Goal: Task Accomplishment & Management: Manage account settings

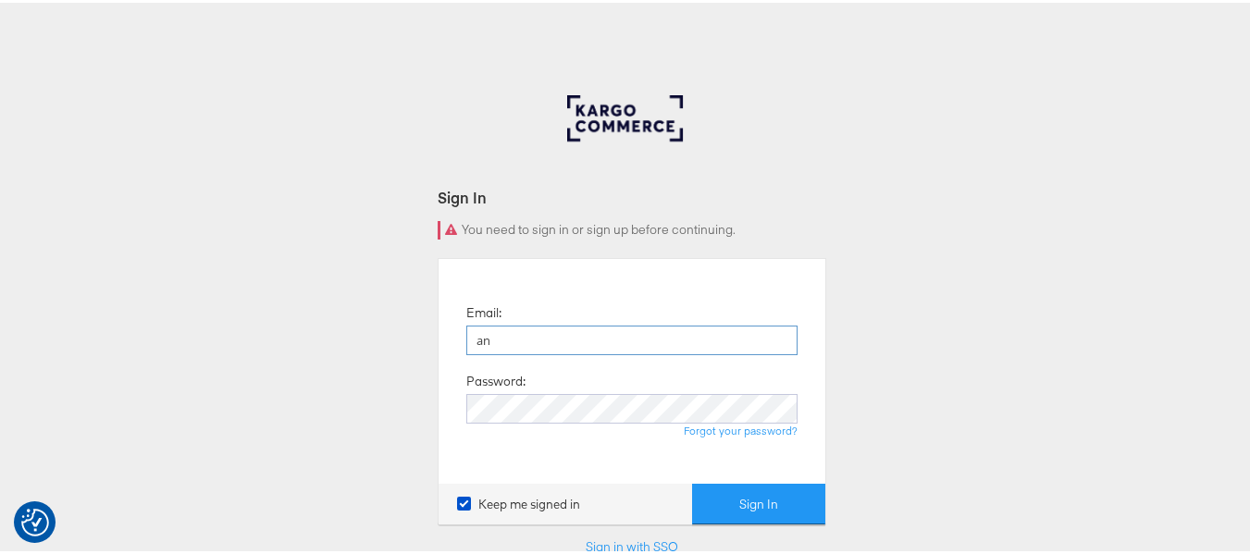
type input "a"
click at [588, 341] on input "[PERSON_NAME][EMAIL_ADDRESS][PERSON_NAME][DOMAIN_NAME]" at bounding box center [631, 338] width 331 height 30
type input "[PERSON_NAME][EMAIL_ADDRESS][PERSON_NAME][DOMAIN_NAME]"
click at [692, 481] on button "Sign In" at bounding box center [758, 502] width 133 height 42
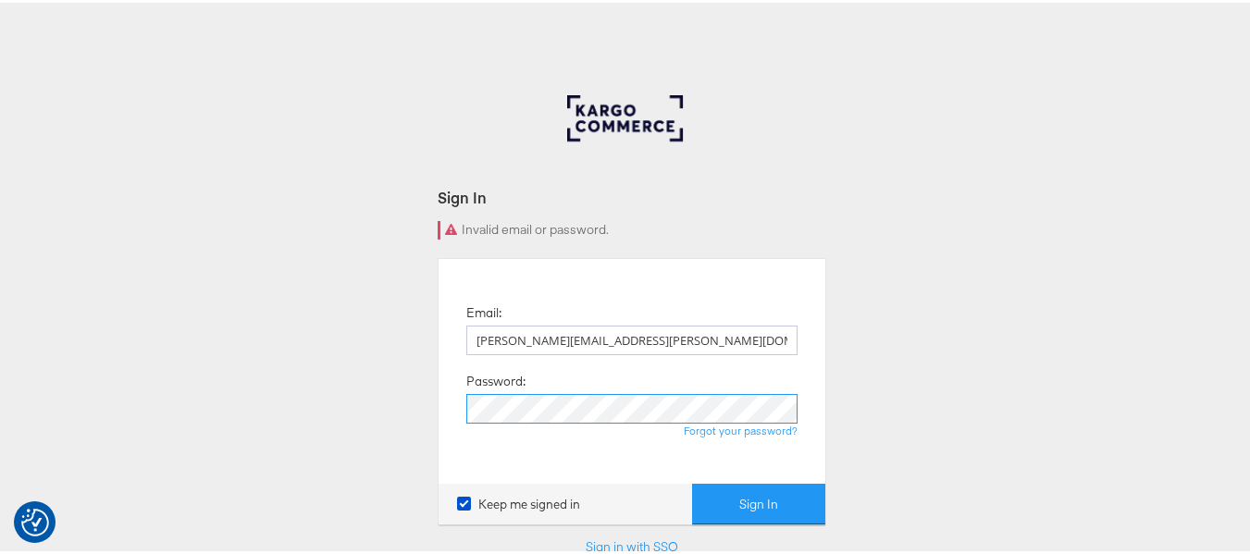
click at [692, 481] on button "Sign In" at bounding box center [758, 502] width 133 height 42
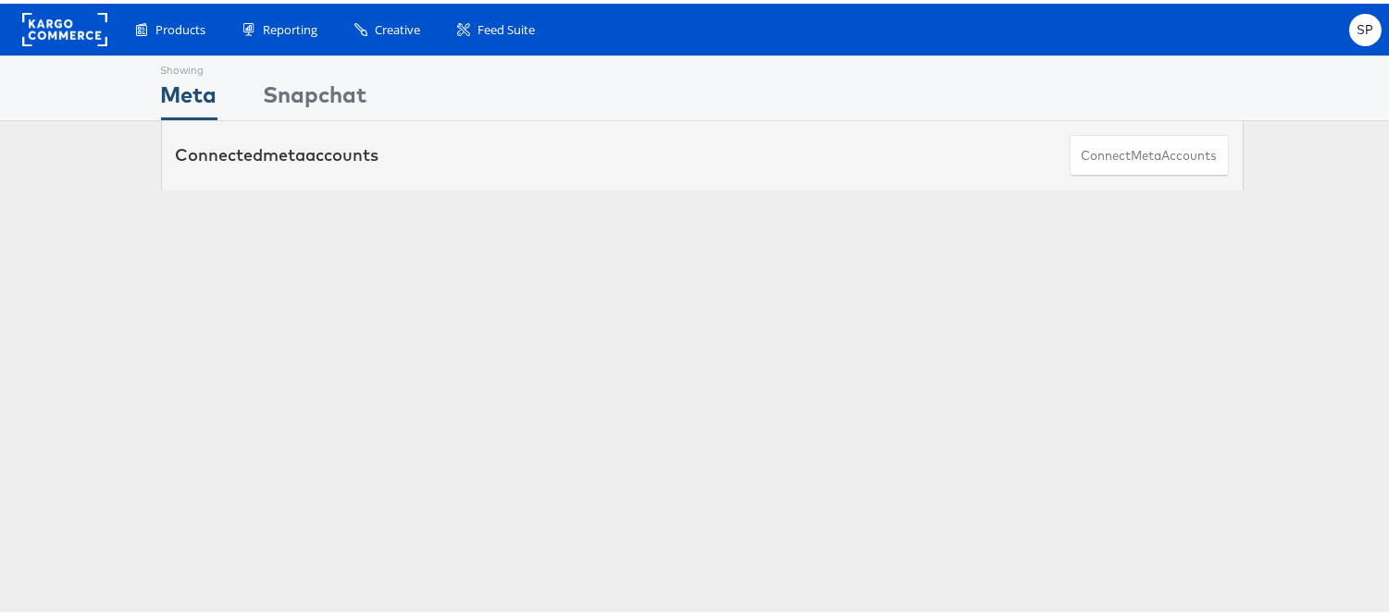
click at [917, 402] on div "Showing Meta Showing [GEOGRAPHIC_DATA] Connected meta accounts Connect meta Acc…" at bounding box center [702, 514] width 1404 height 925
click at [1006, 124] on div "Connected meta accounts Connect meta Accounts" at bounding box center [702, 152] width 1083 height 69
